Goal: Navigation & Orientation: Find specific page/section

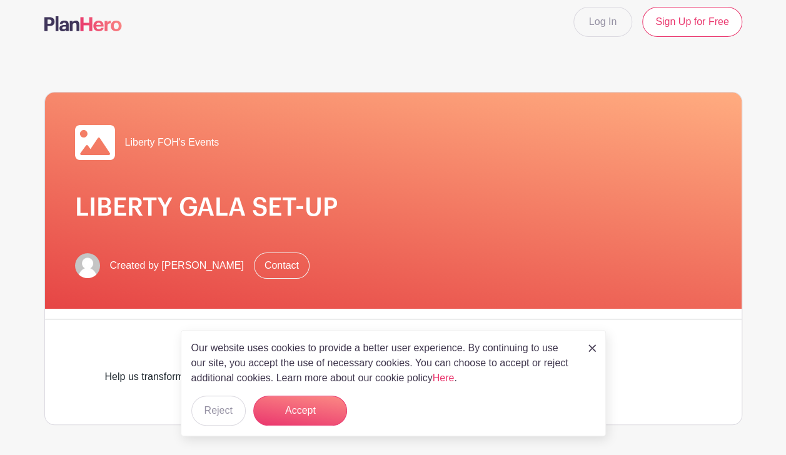
scroll to position [2, 0]
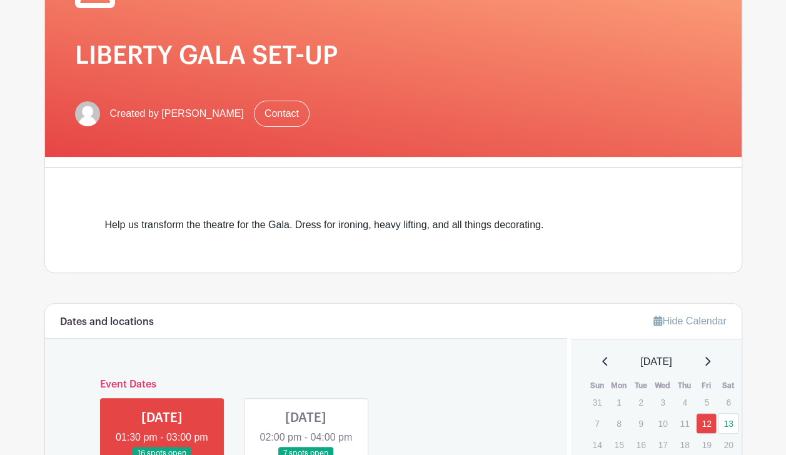
scroll to position [188, 0]
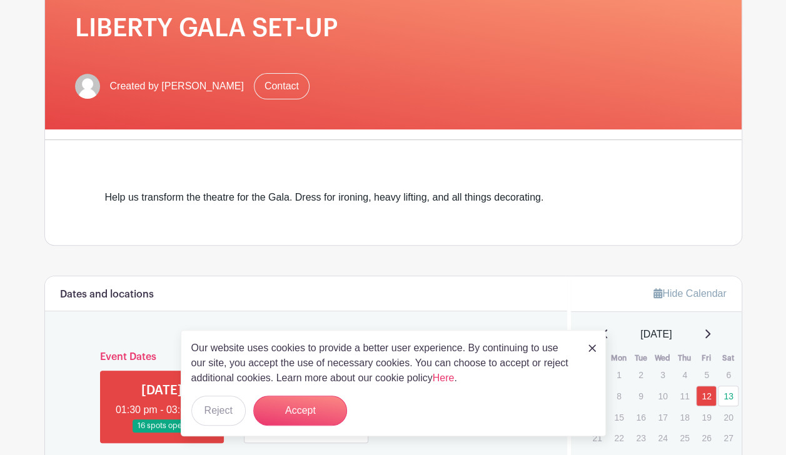
click at [592, 347] on img at bounding box center [592, 348] width 8 height 8
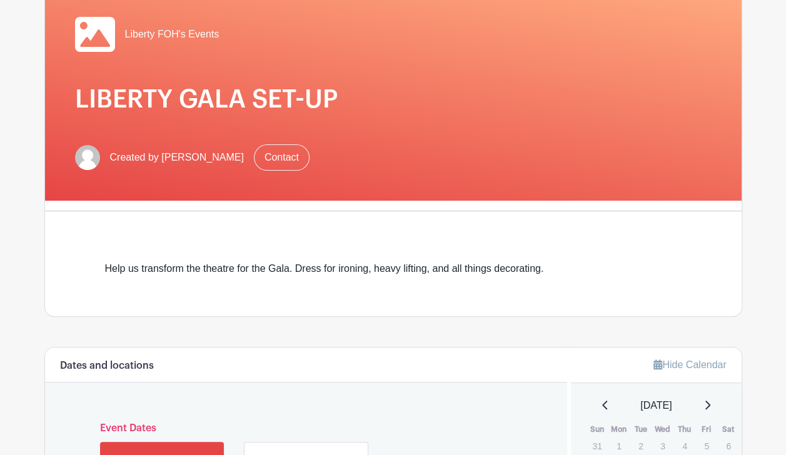
scroll to position [63, 0]
